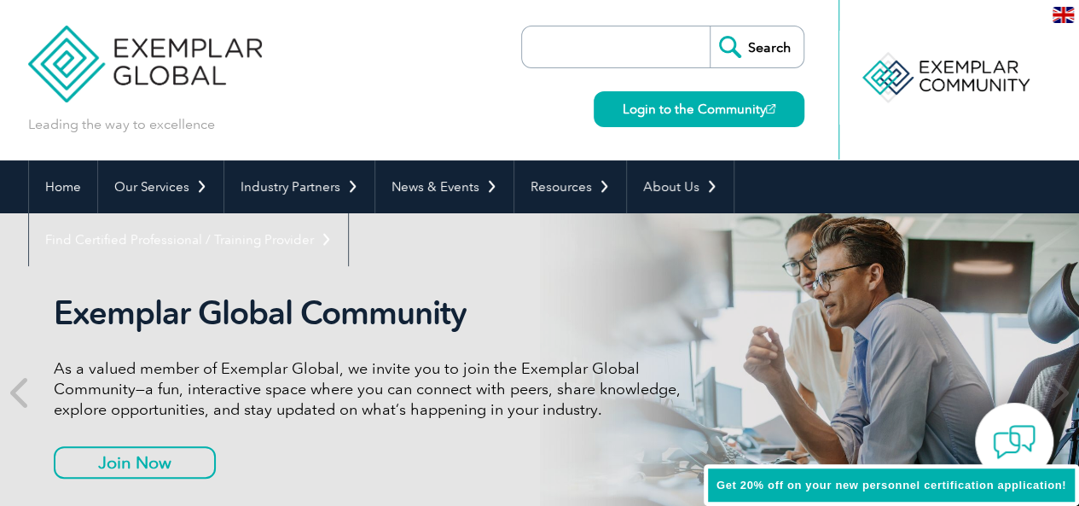
click at [1060, 21] on img at bounding box center [1063, 15] width 21 height 16
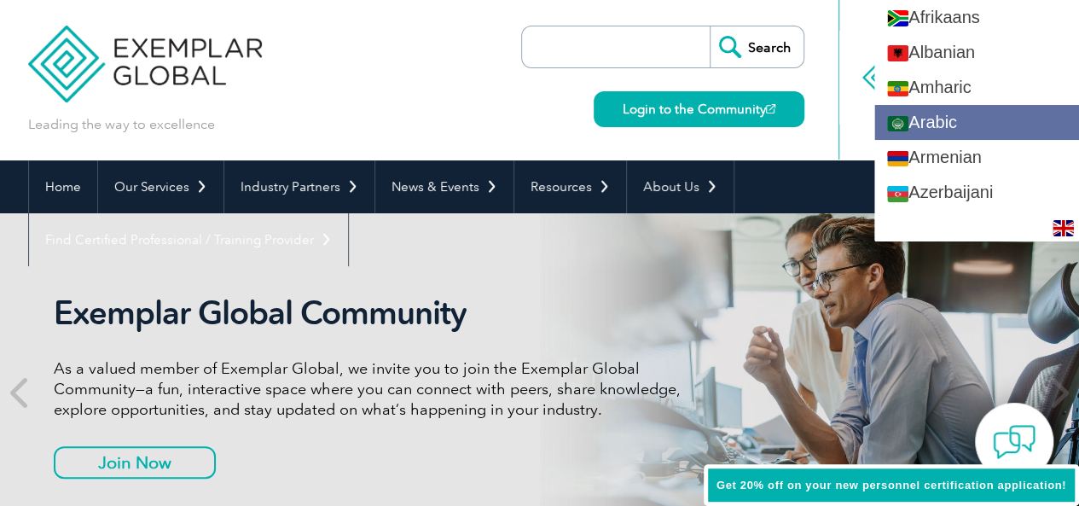
click at [914, 119] on link "Arabic" at bounding box center [976, 122] width 205 height 35
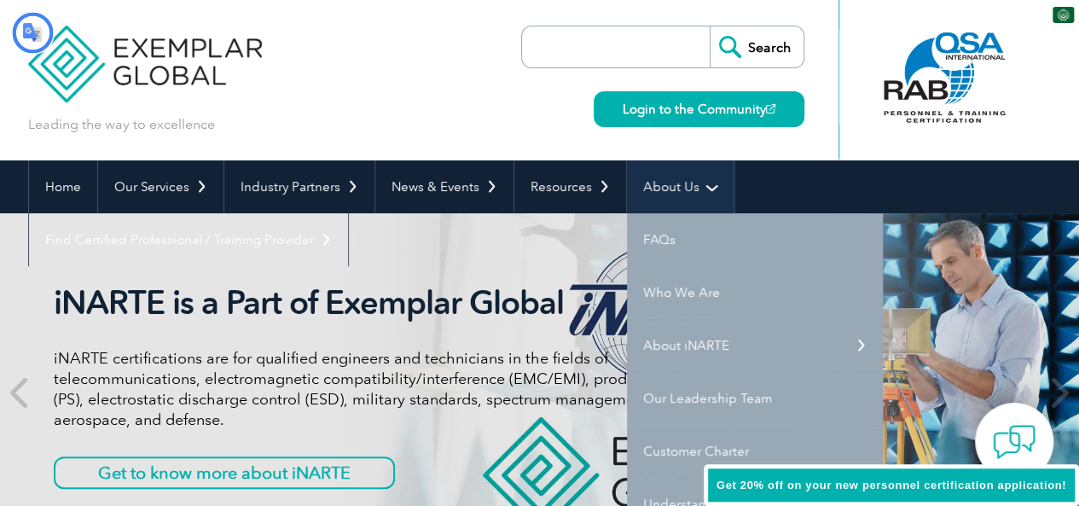
type input "يبحث"
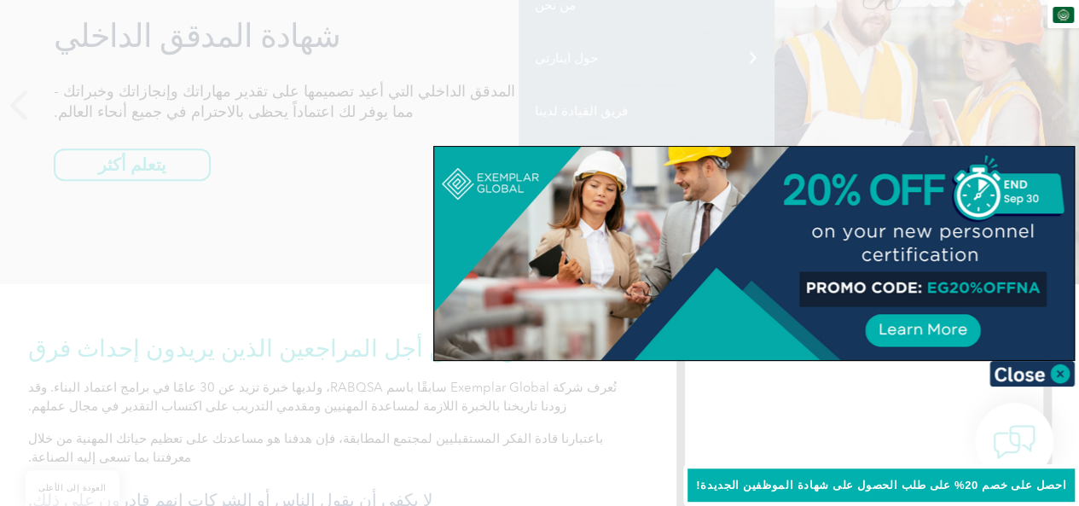
scroll to position [291, 0]
click at [1017, 377] on img at bounding box center [1031, 374] width 85 height 26
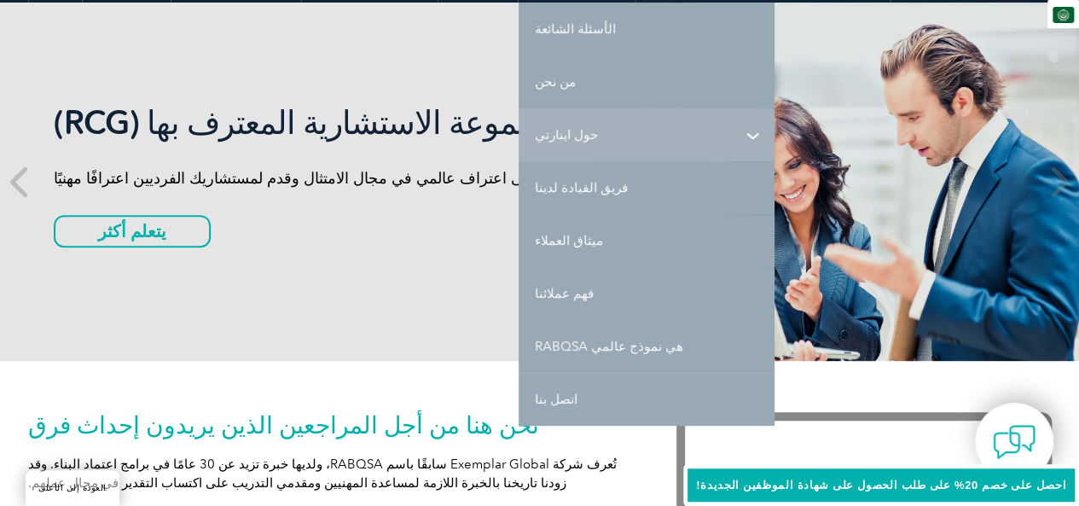
scroll to position [210, 0]
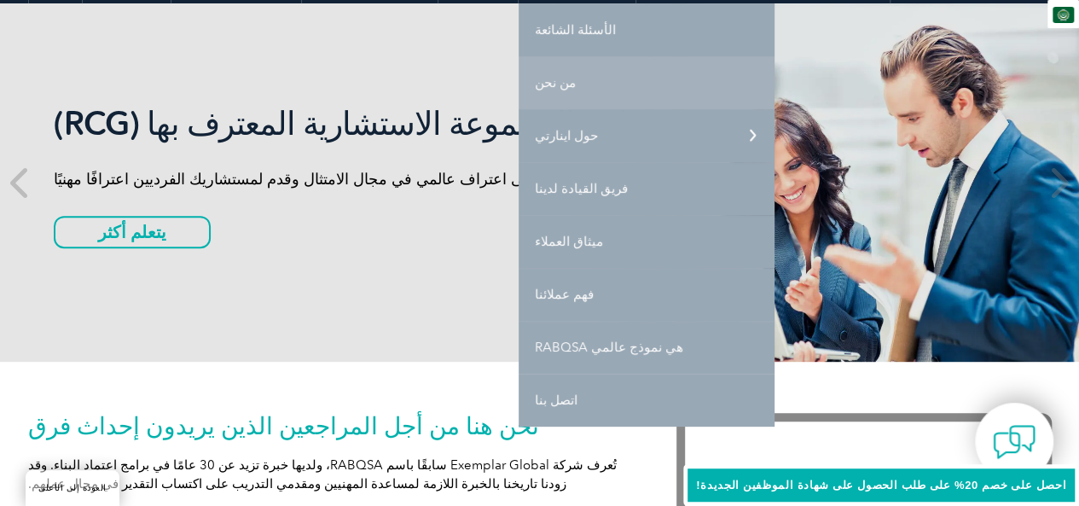
click at [535, 84] on font "من نحن" at bounding box center [555, 82] width 41 height 15
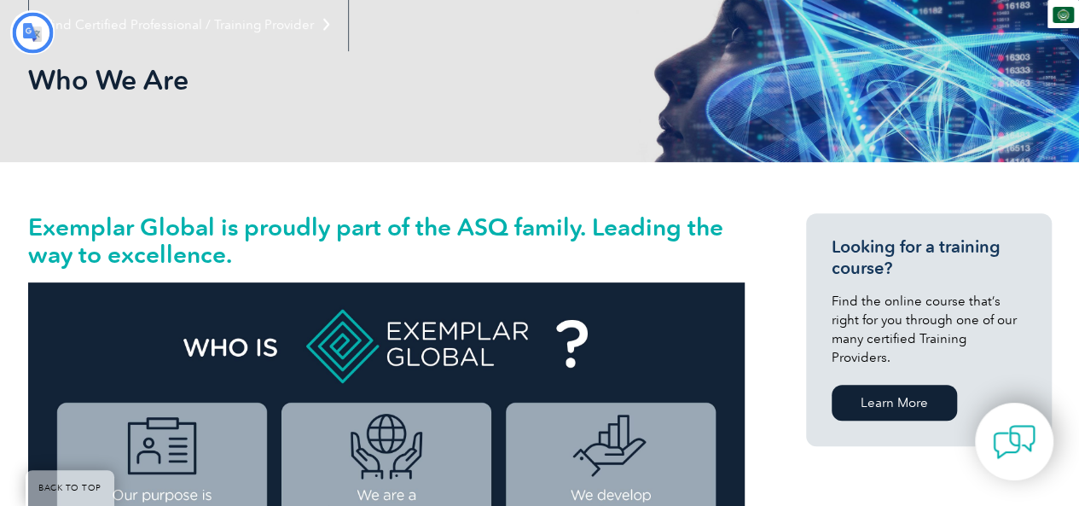
type input "يبحث"
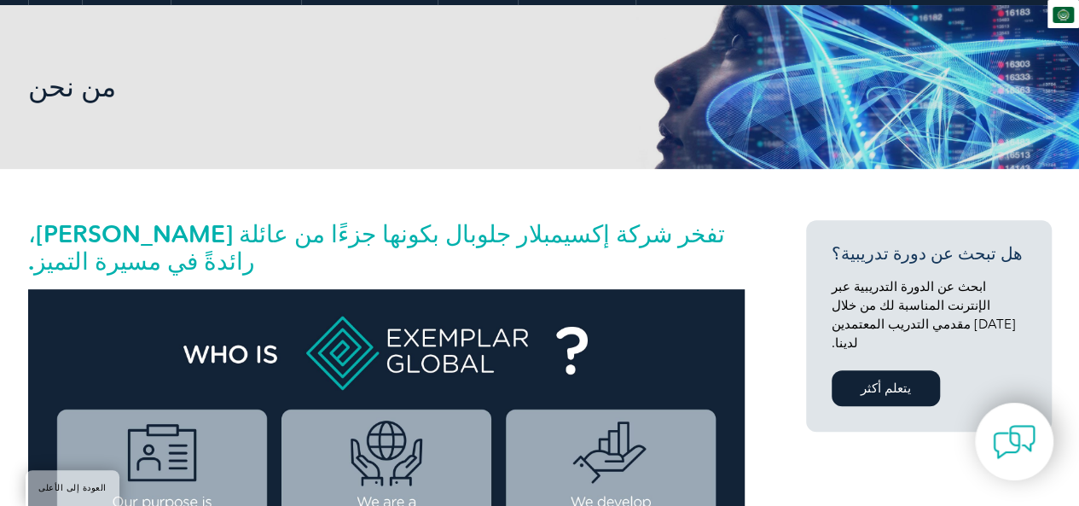
scroll to position [212, 0]
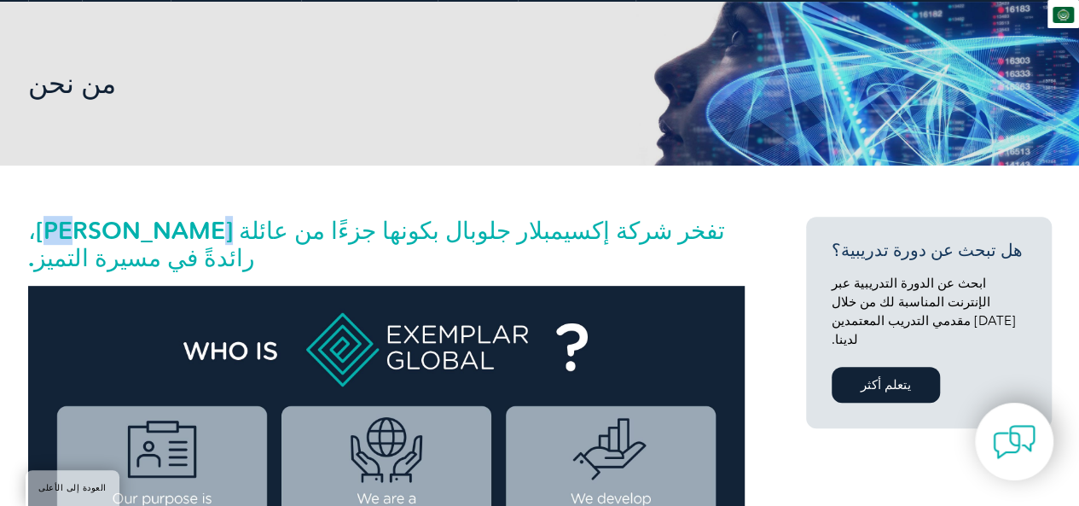
drag, startPoint x: 264, startPoint y: 228, endPoint x: 212, endPoint y: 228, distance: 52.0
click at [212, 228] on font "تفخر شركة إكسيمبلار جلوبال بكونها جزءًا من عائلة ASQ، رائدةً في مسيرة التميز." at bounding box center [376, 244] width 697 height 56
copy font "ASQ"
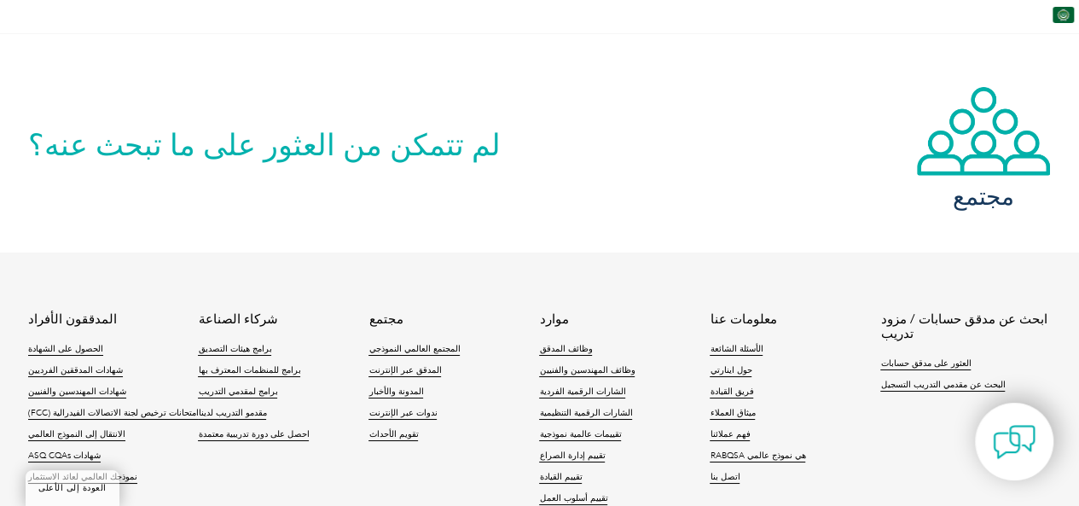
scroll to position [2963, 0]
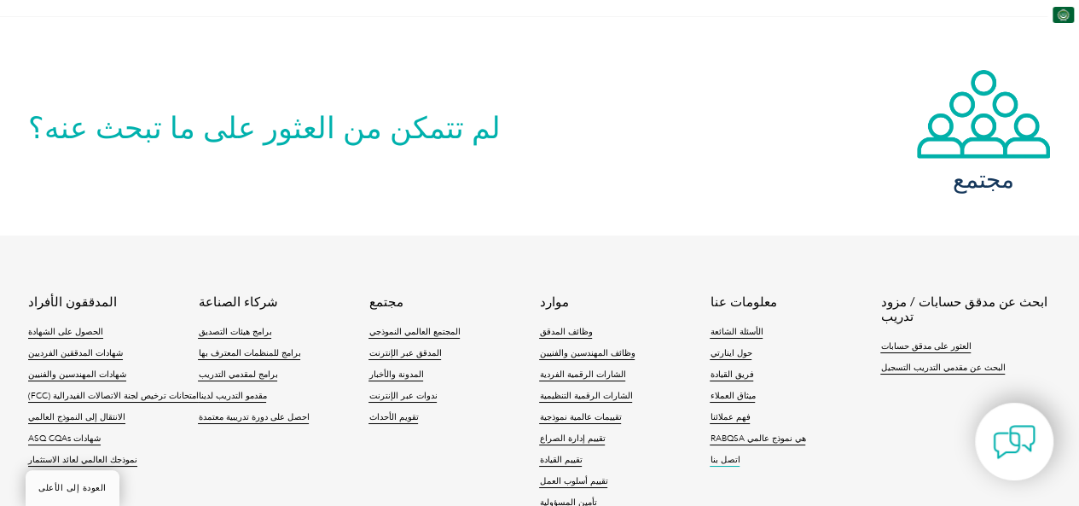
click at [718, 455] on font "اتصل بنا" at bounding box center [725, 460] width 30 height 10
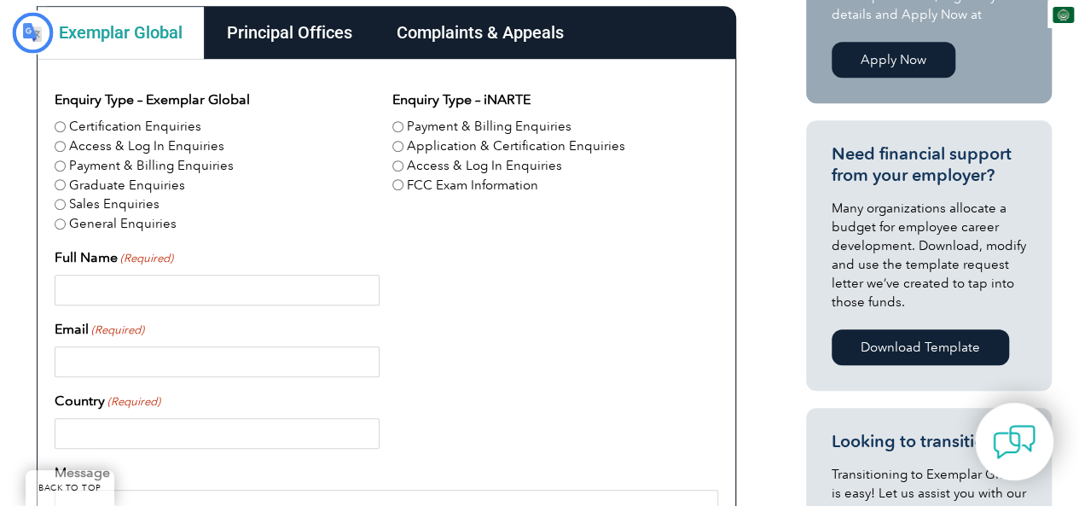
type input "يبحث"
type input "يُقدِّم"
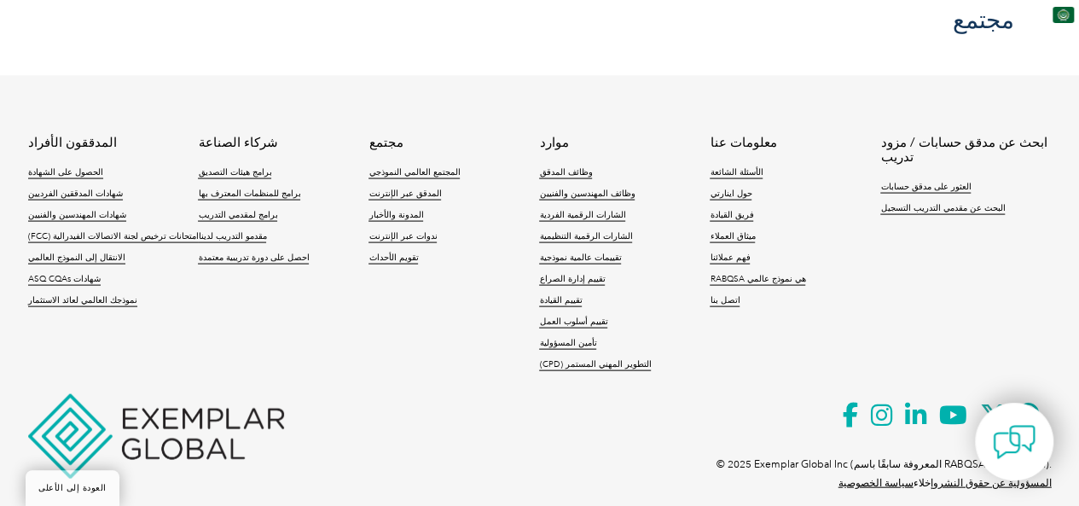
scroll to position [1660, 0]
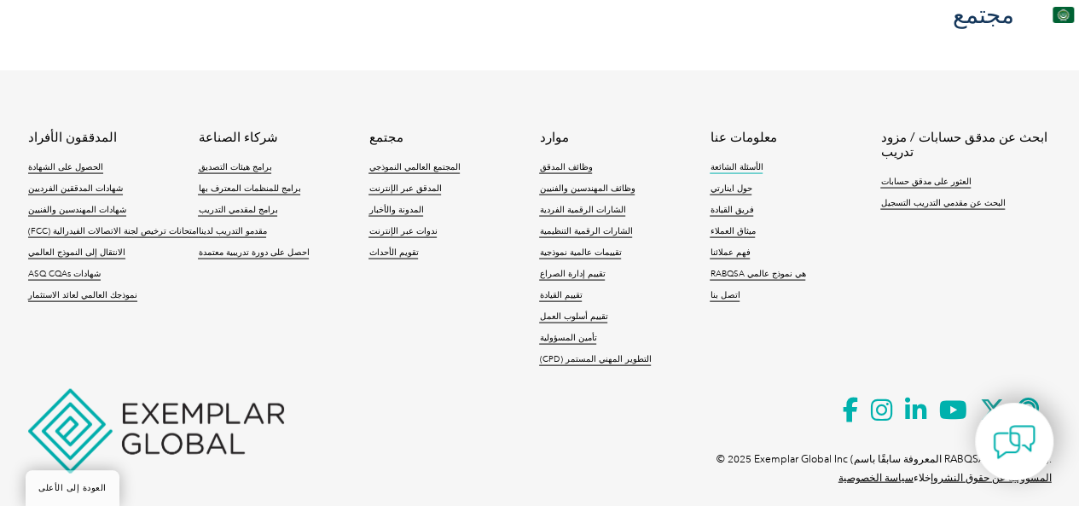
click at [728, 165] on font "الأسئلة الشائعة" at bounding box center [736, 167] width 53 height 10
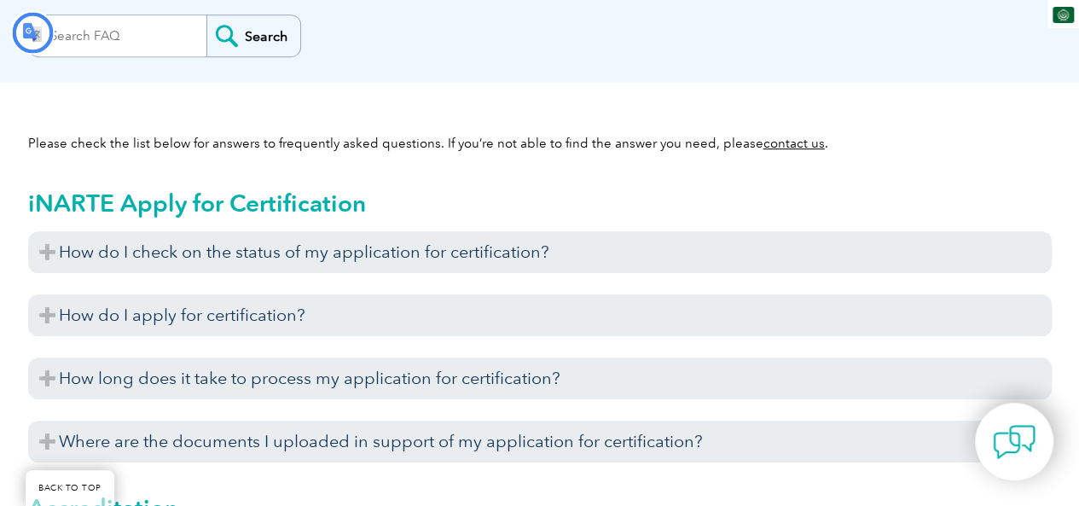
type input "يبحث"
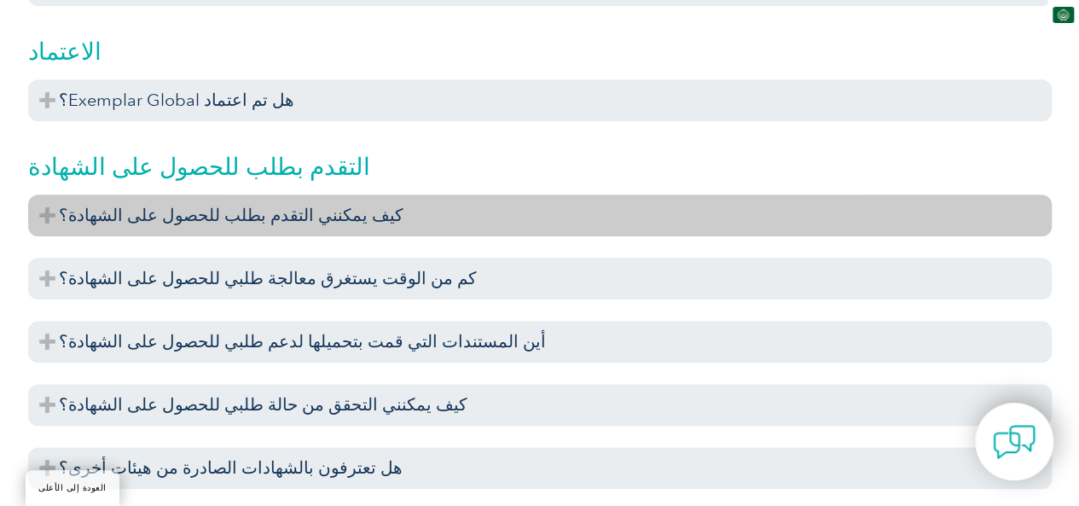
scroll to position [850, 0]
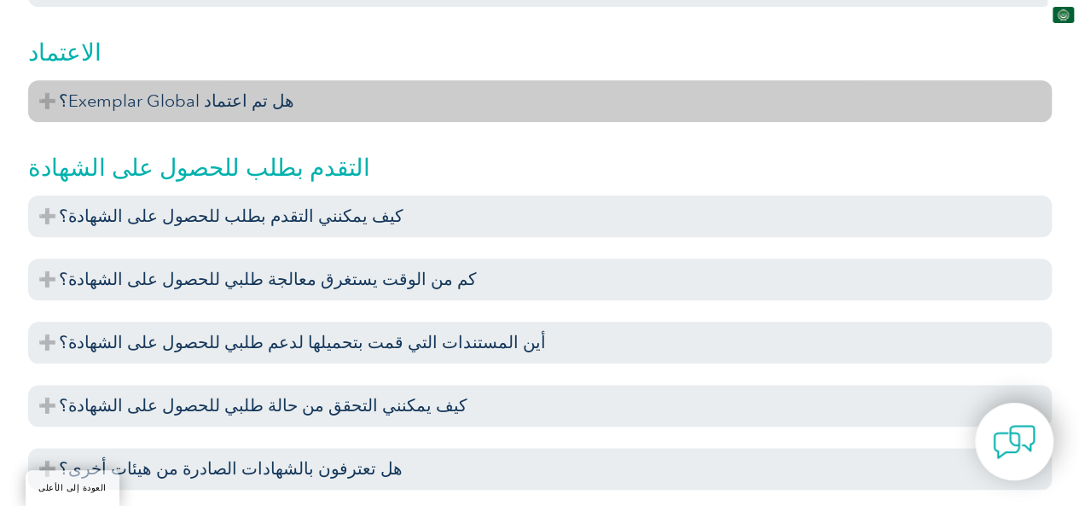
click at [43, 97] on h3 "هل تم اعتماد Exemplar Global؟" at bounding box center [540, 101] width 1024 height 42
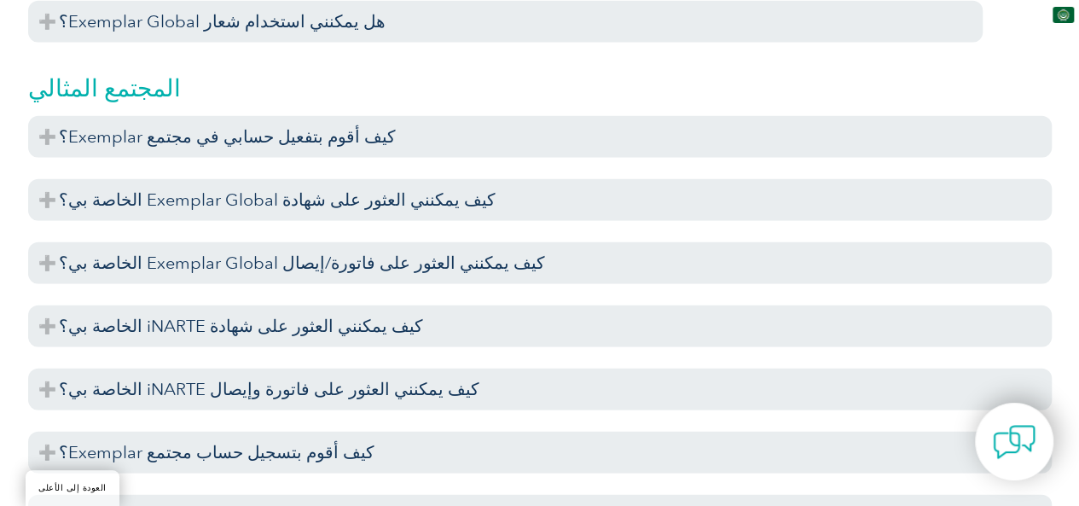
scroll to position [2262, 0]
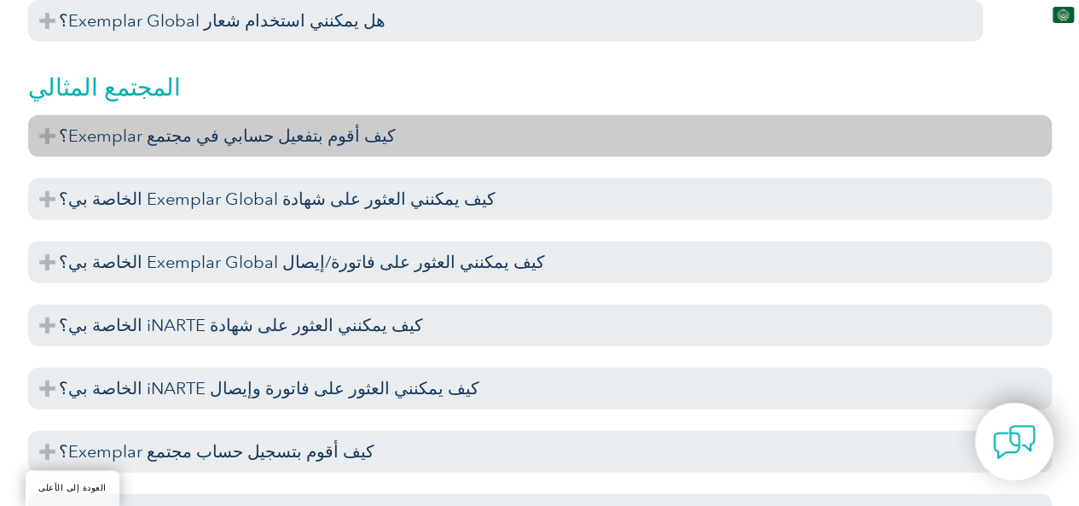
click at [74, 132] on font "كيف أقوم بتفعيل حسابي في مجتمع Exemplar؟" at bounding box center [227, 135] width 337 height 20
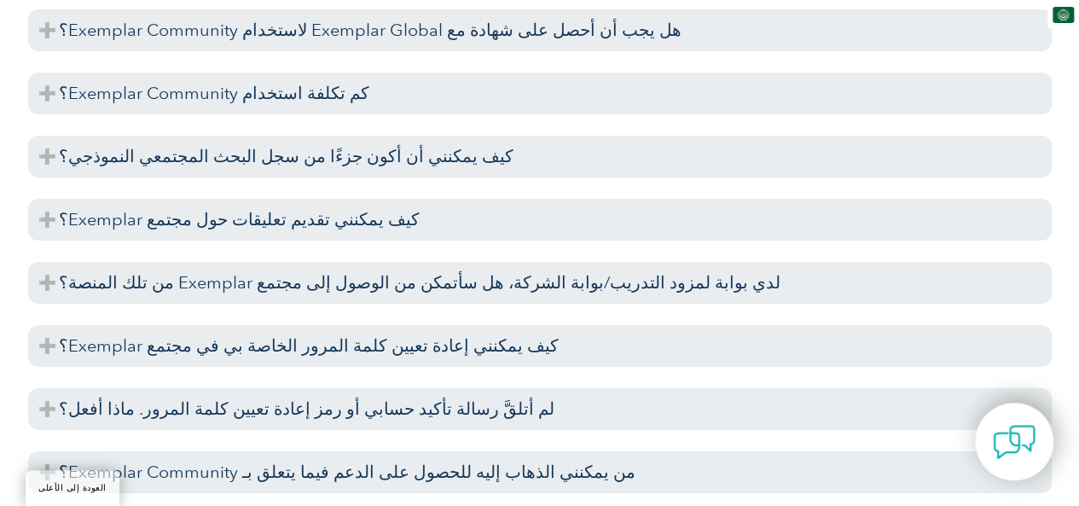
scroll to position [3029, 0]
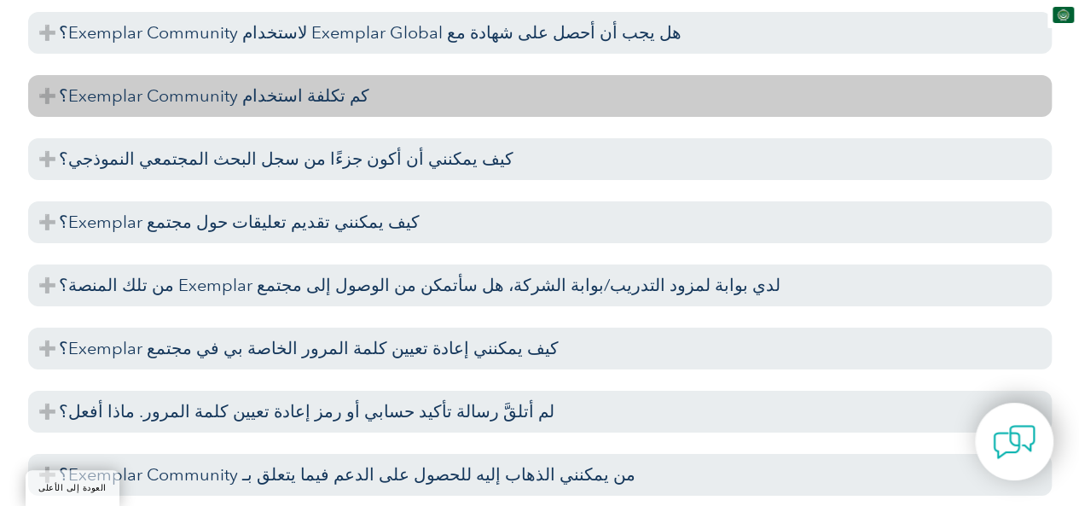
click at [43, 92] on h3 "كم تكلفة استخدام Exemplar Community؟" at bounding box center [540, 96] width 1024 height 42
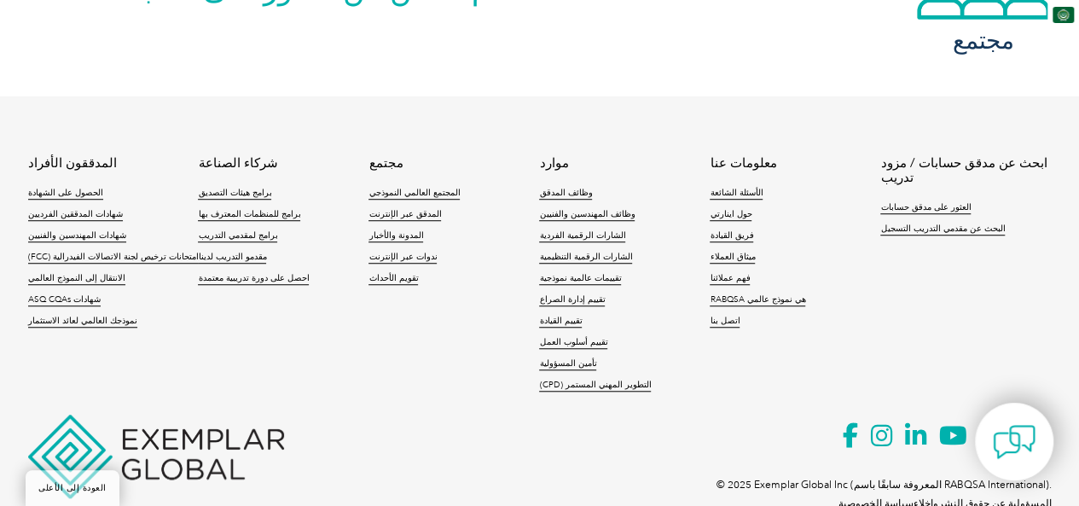
scroll to position [6980, 0]
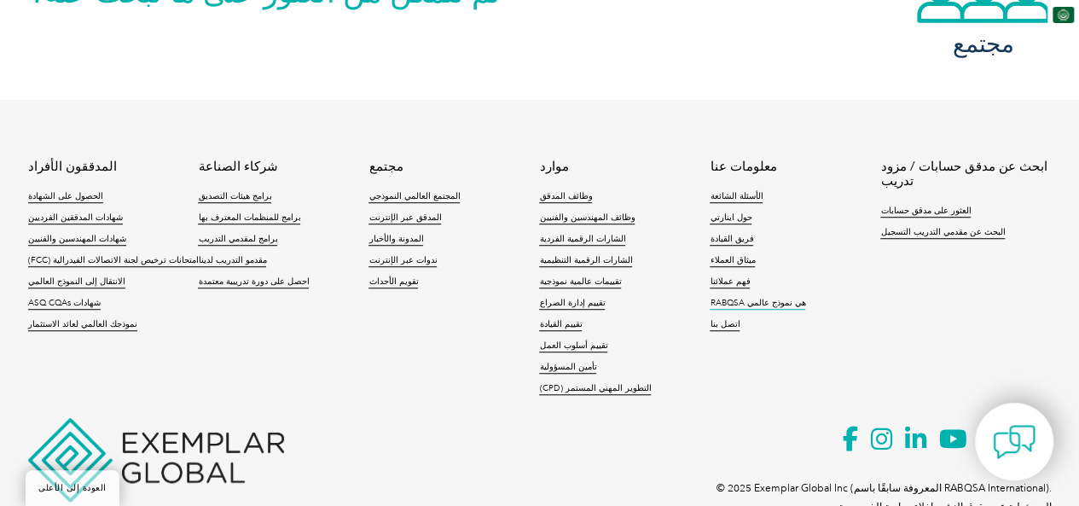
click at [748, 304] on font "RABQSA هي نموذج عالمي" at bounding box center [758, 303] width 96 height 10
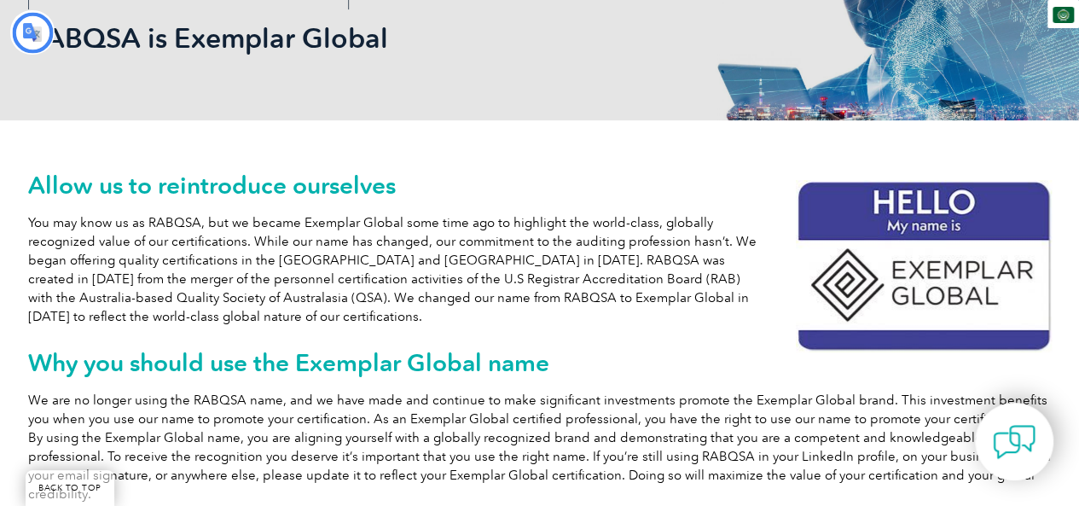
type input "يبحث"
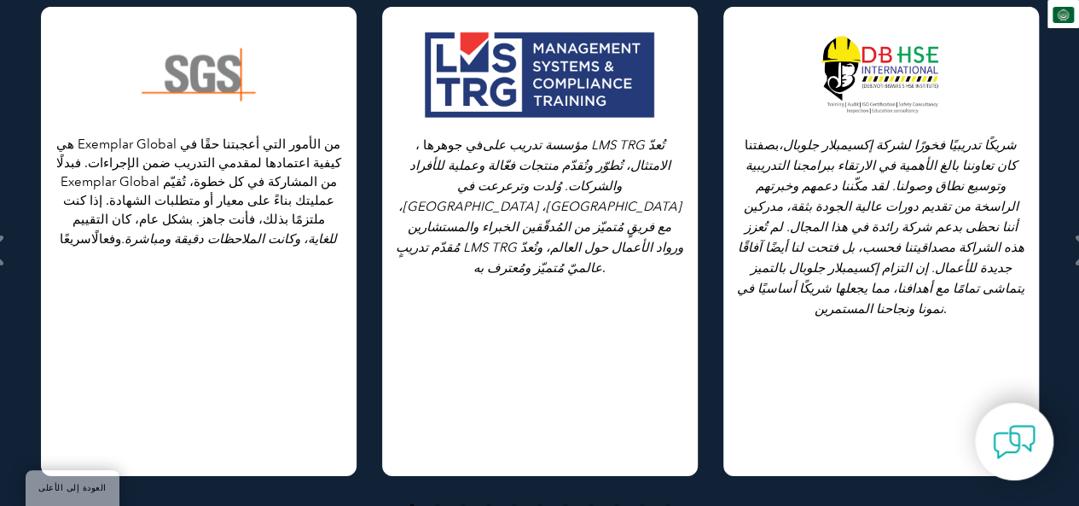
scroll to position [979, 0]
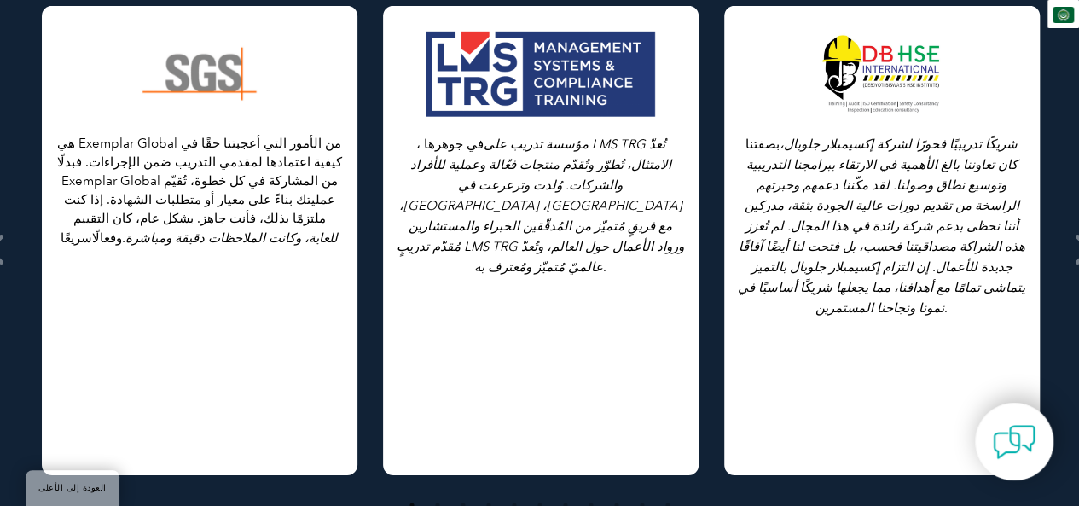
drag, startPoint x: 0, startPoint y: 0, endPoint x: 81, endPoint y: 333, distance: 342.4
click at [81, 333] on div "من الأمور التي أعجبتنا حقًا في Exemplar Global هي كيفية اعتمادها لمقدمي التدريب…" at bounding box center [200, 240] width 316 height 469
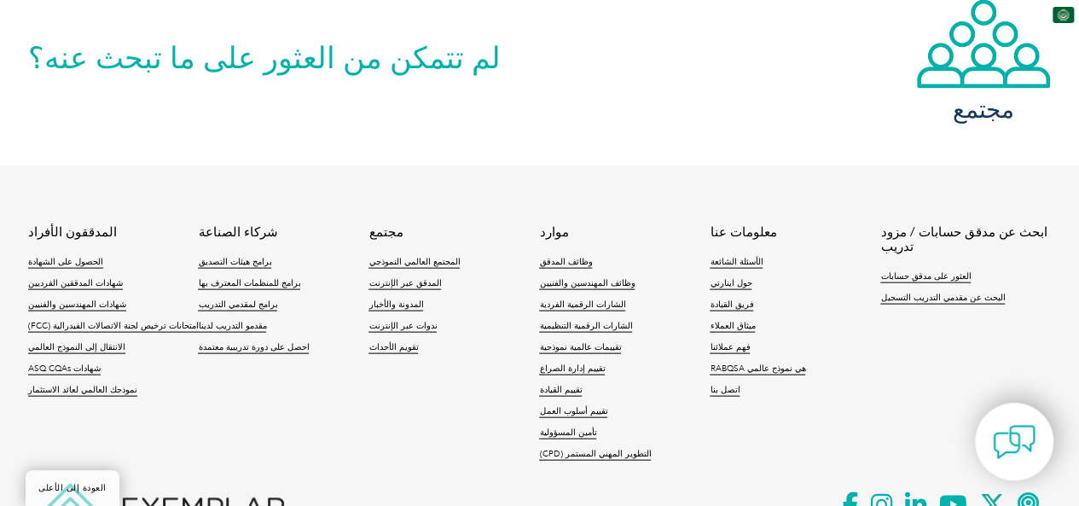
scroll to position [1752, 0]
